Goal: Task Accomplishment & Management: Use online tool/utility

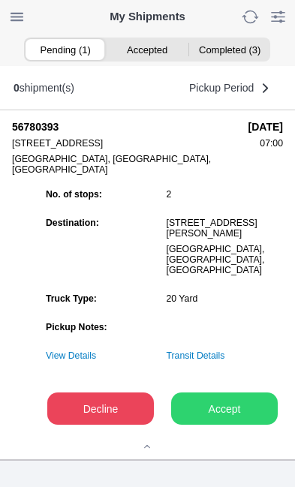
scroll to position [16, 0]
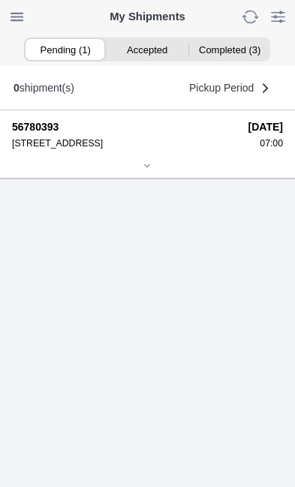
click at [159, 173] on div at bounding box center [147, 166] width 271 height 11
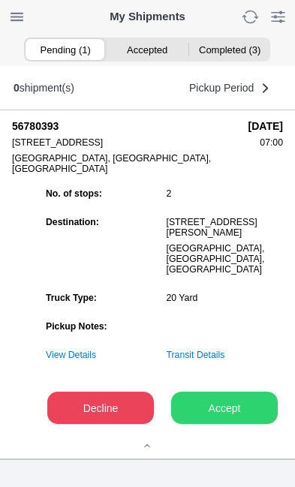
scroll to position [186, 0]
click at [229, 419] on button "Accept" at bounding box center [224, 408] width 107 height 32
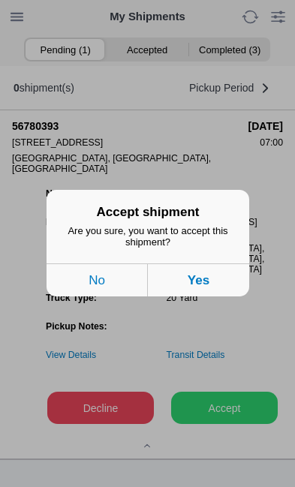
click at [212, 297] on button "Yes" at bounding box center [198, 280] width 101 height 33
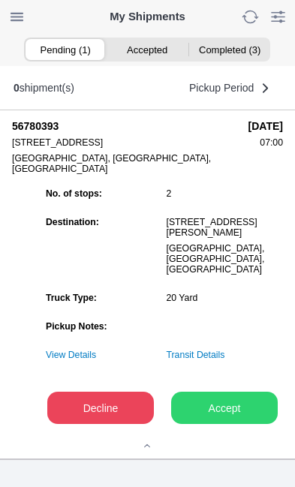
scroll to position [1, 0]
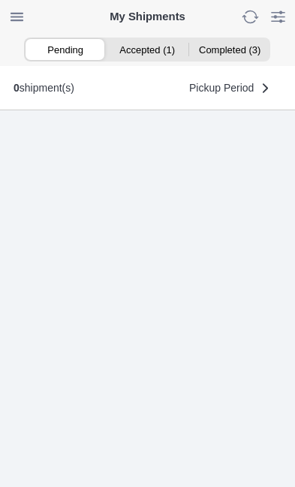
click at [146, 48] on ion-segment-button "Accepted (1)" at bounding box center [148, 49] width 82 height 21
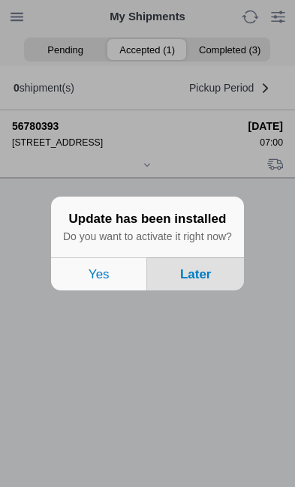
click at [217, 290] on button "Later" at bounding box center [196, 273] width 96 height 33
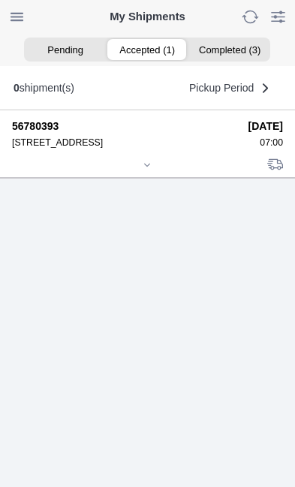
click at [158, 172] on div at bounding box center [147, 166] width 271 height 11
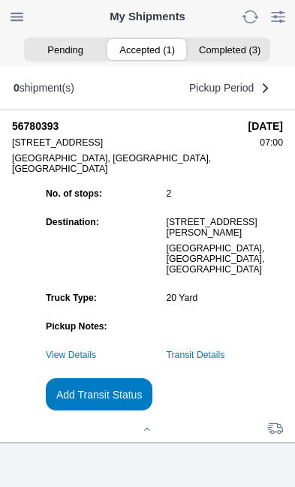
scroll to position [141, 0]
click at [0, 0] on slot "Add Transit Status" at bounding box center [0, 0] width 0 height 0
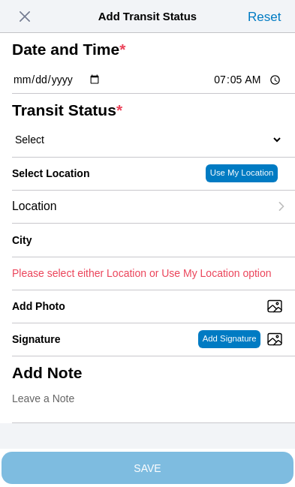
click at [254, 88] on input "07:05" at bounding box center [247, 80] width 71 height 16
type input "07:00"
click at [112, 146] on select "Select Arrive at Drop Off Arrive at Pickup Break Start Break Stop Depart Drop O…" at bounding box center [147, 140] width 271 height 14
select select "ARVPULOC"
click at [128, 223] on div "Location" at bounding box center [140, 207] width 257 height 32
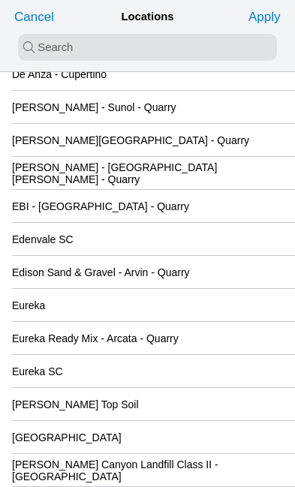
scroll to position [1459, 0]
click at [0, 0] on slot "Healdsburg Yard" at bounding box center [0, 0] width 0 height 0
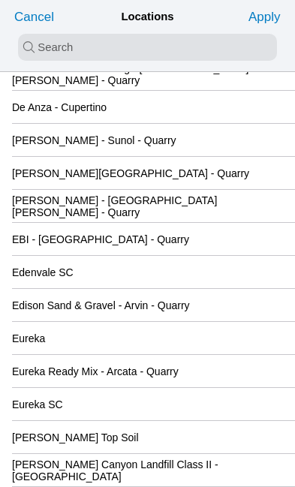
click at [0, 0] on slot "Apply" at bounding box center [0, 0] width 0 height 0
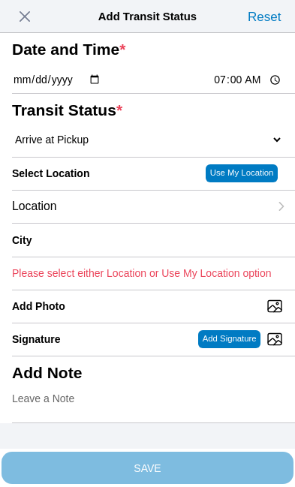
type input "Healdsburg"
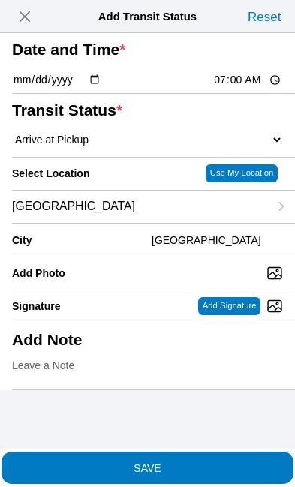
click at [209, 462] on span "SAVE" at bounding box center [147, 467] width 271 height 11
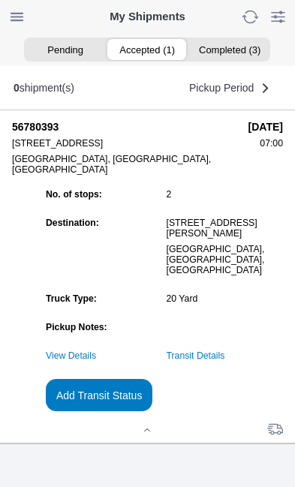
scroll to position [0, 0]
